Goal: Transaction & Acquisition: Purchase product/service

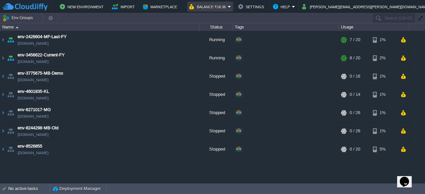
click at [228, 8] on button "Balance ₹18.36" at bounding box center [208, 7] width 39 height 8
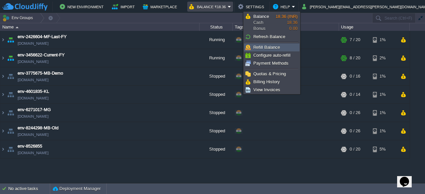
click at [268, 46] on span "Refill Balance" at bounding box center [266, 47] width 27 height 5
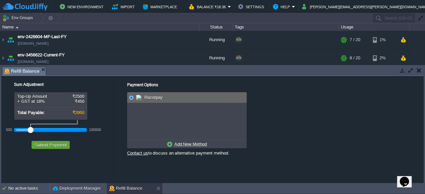
click at [19, 130] on div at bounding box center [50, 130] width 69 height 6
click at [47, 145] on button "Submit Payment" at bounding box center [51, 145] width 36 height 6
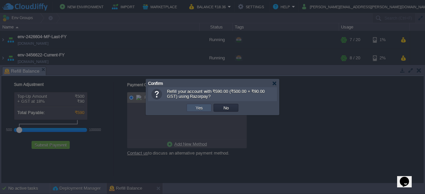
click at [199, 110] on button "Yes" at bounding box center [199, 108] width 11 height 6
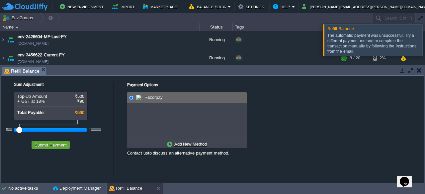
click at [180, 144] on u "Add New Method" at bounding box center [190, 144] width 33 height 5
radio input "true"
click at [133, 96] on input "radio" at bounding box center [131, 98] width 4 height 4
click at [60, 144] on button "Submit Payment" at bounding box center [51, 145] width 36 height 6
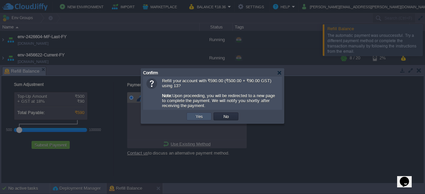
click at [197, 120] on button "Yes" at bounding box center [199, 117] width 11 height 6
